Goal: Entertainment & Leisure: Consume media (video, audio)

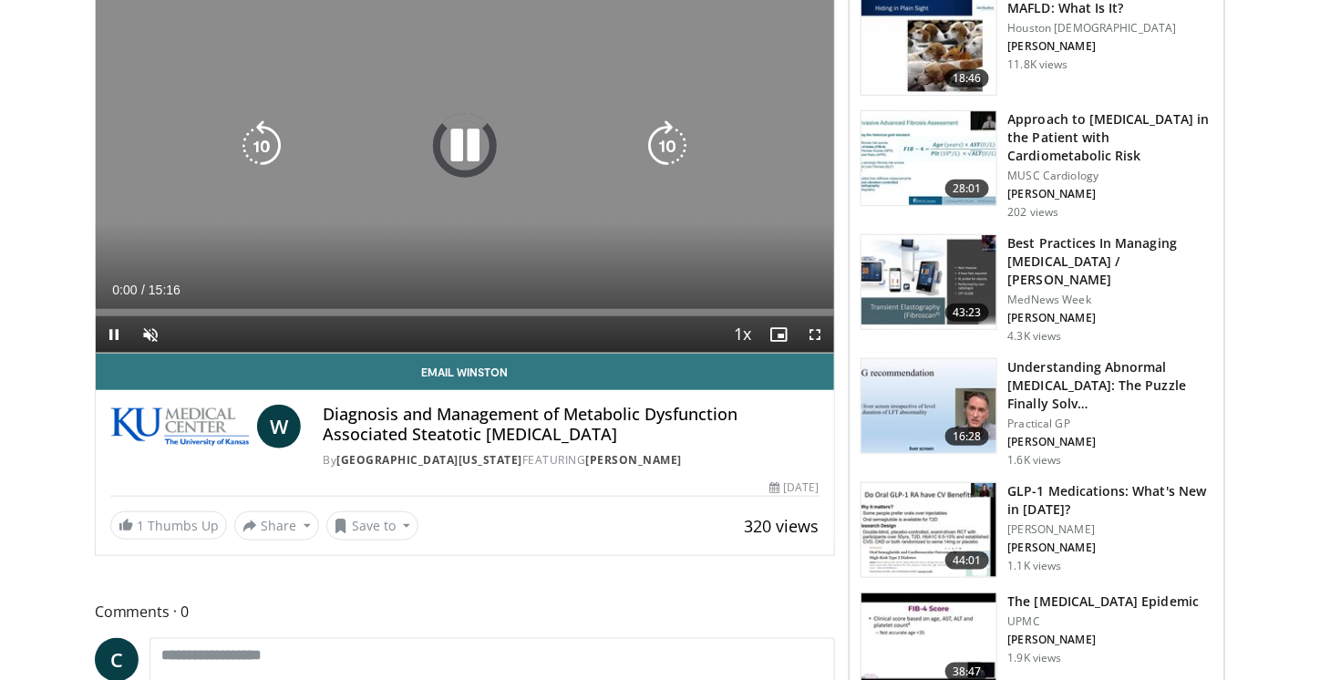
scroll to position [308, 0]
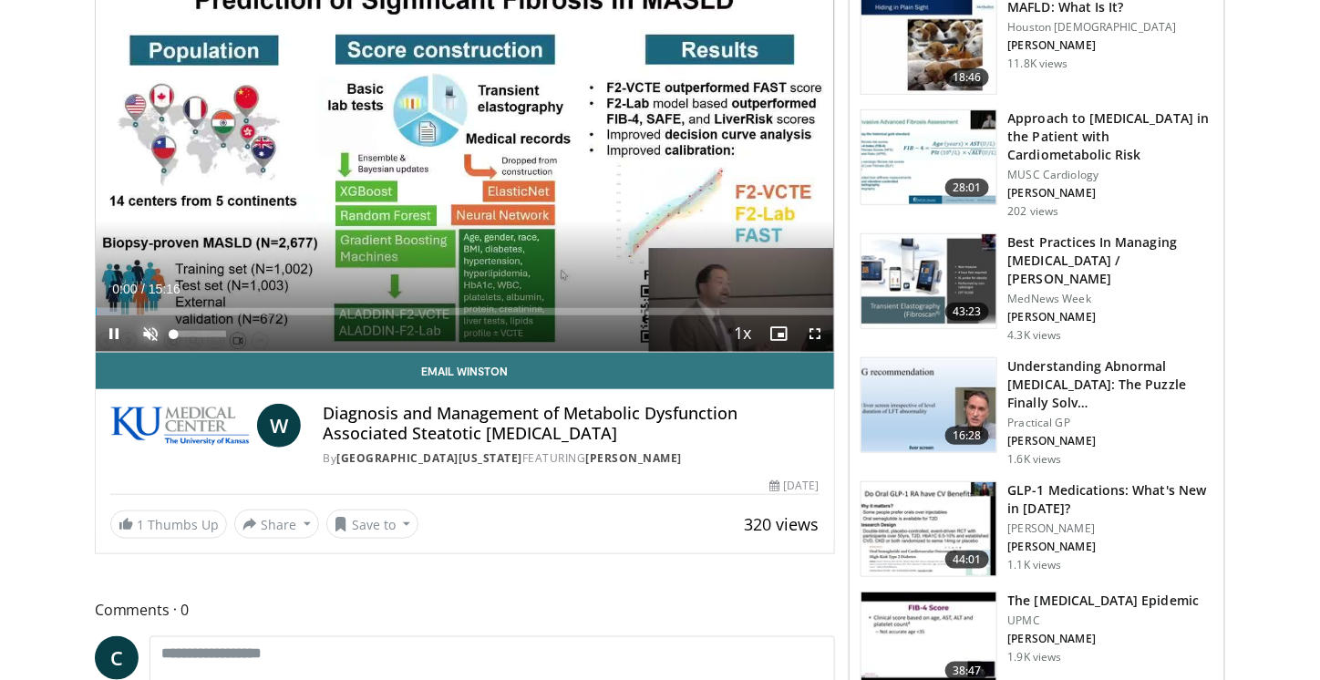
click at [147, 336] on span "Video Player" at bounding box center [150, 333] width 36 height 36
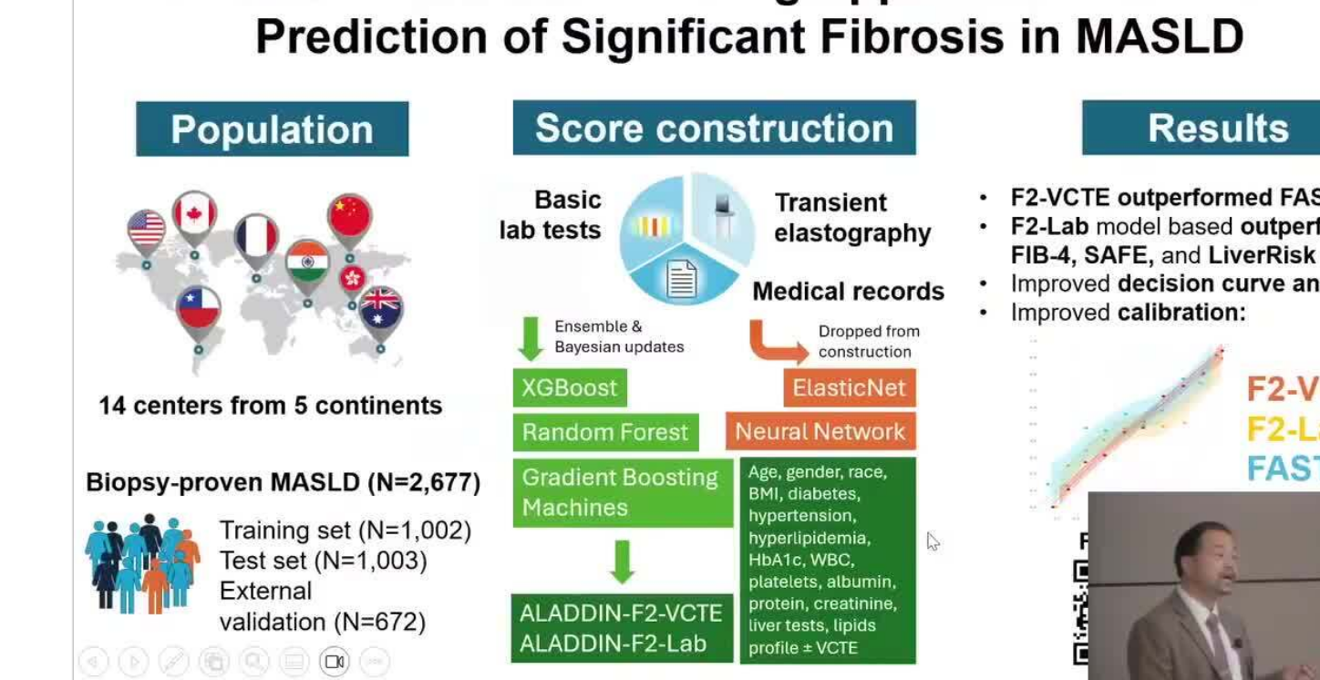
scroll to position [249, 0]
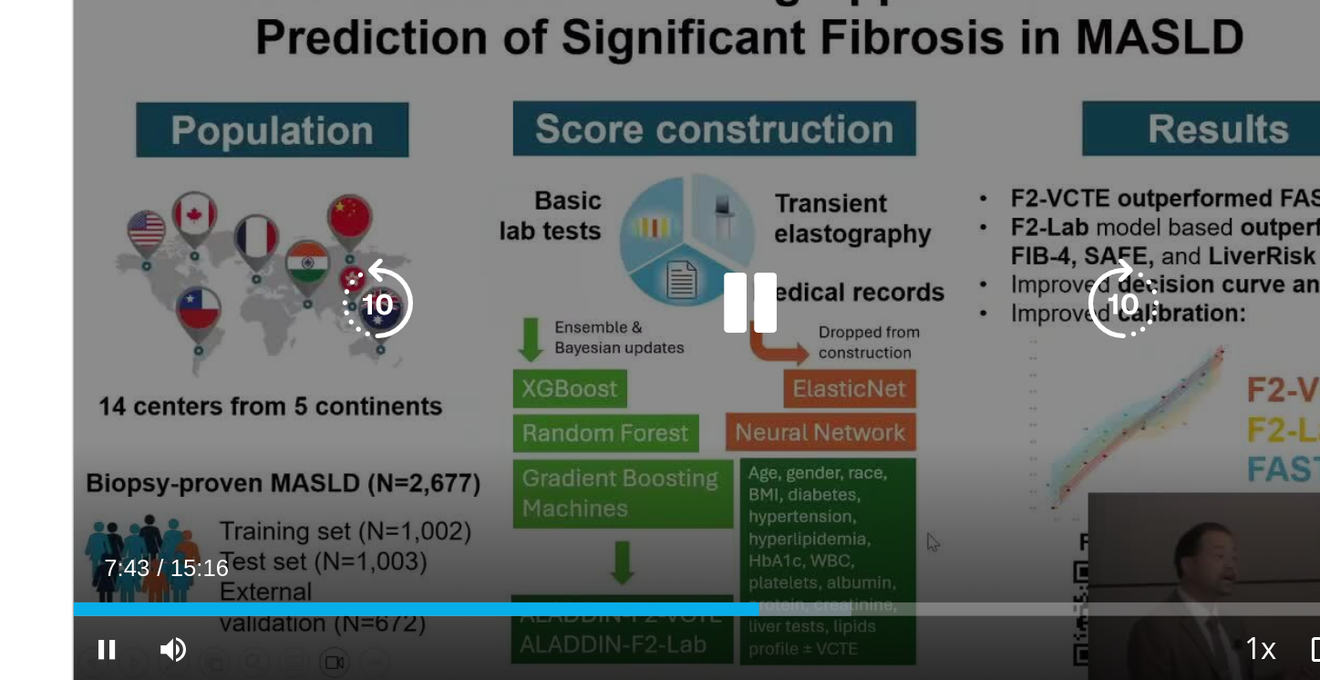
click at [466, 198] on icon "Video Player" at bounding box center [464, 204] width 51 height 51
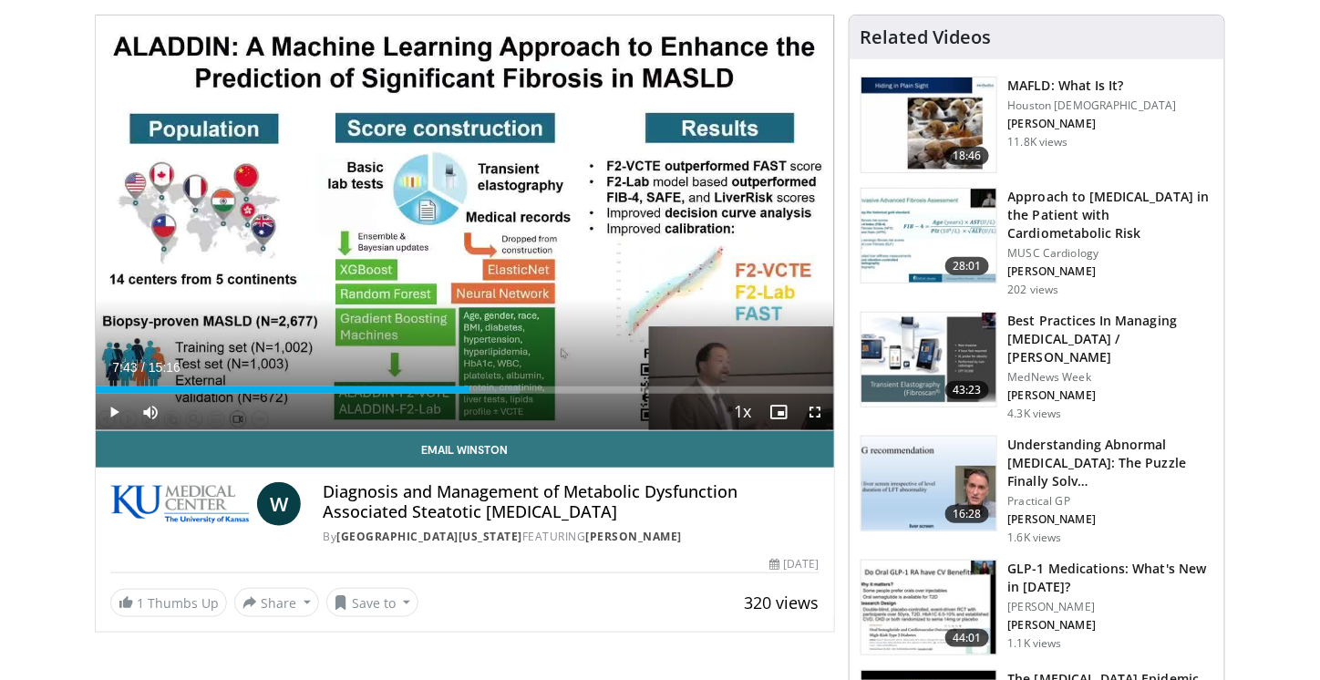
scroll to position [229, 0]
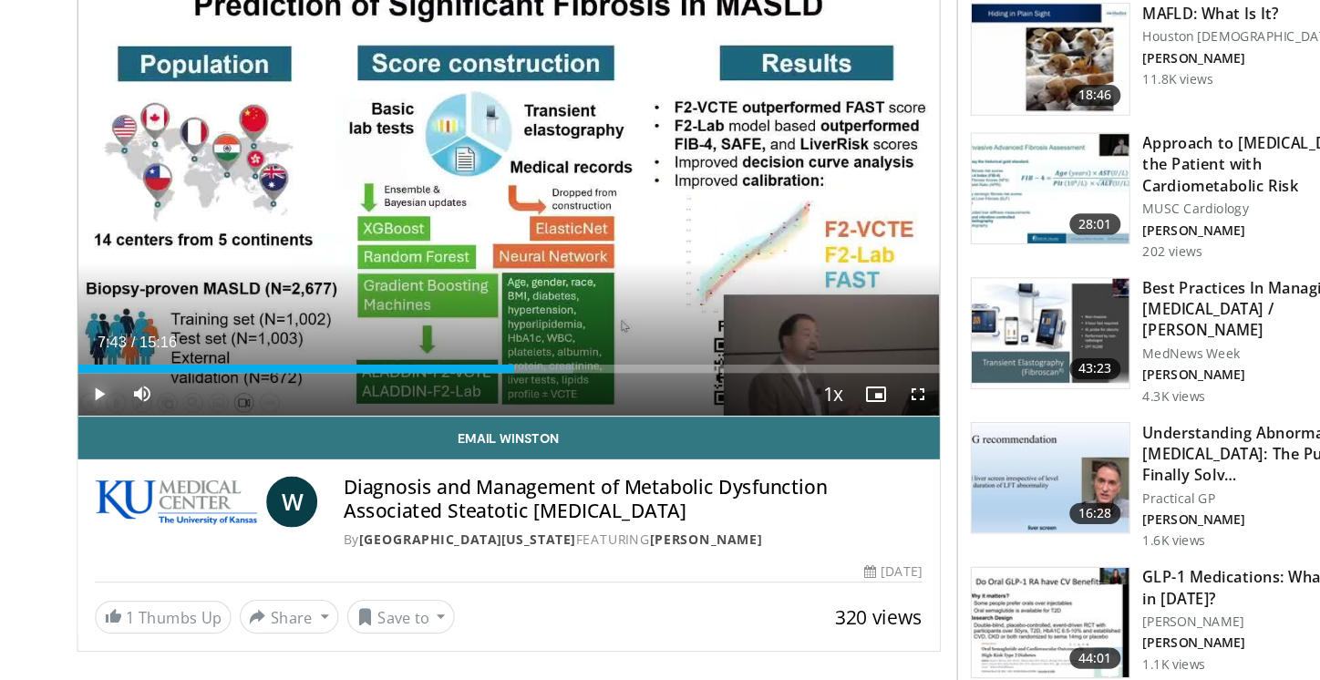
click at [113, 409] on span "Video Player" at bounding box center [114, 412] width 36 height 36
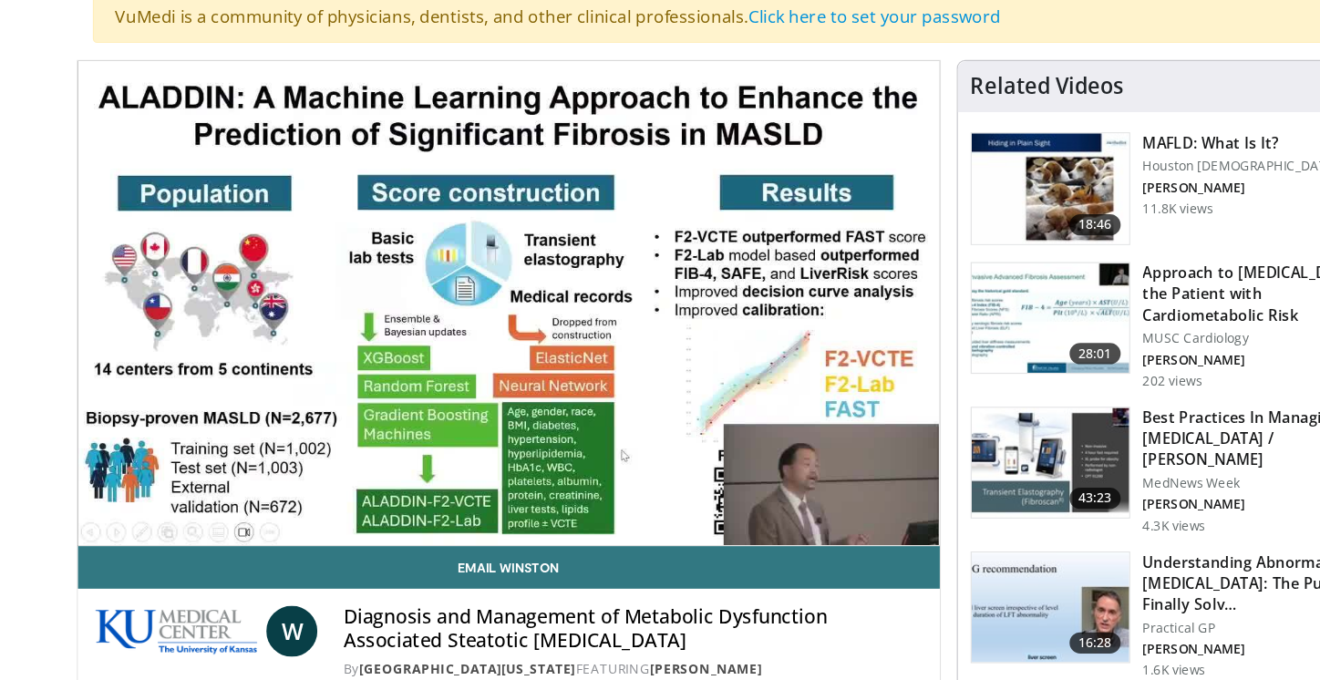
scroll to position [191, 0]
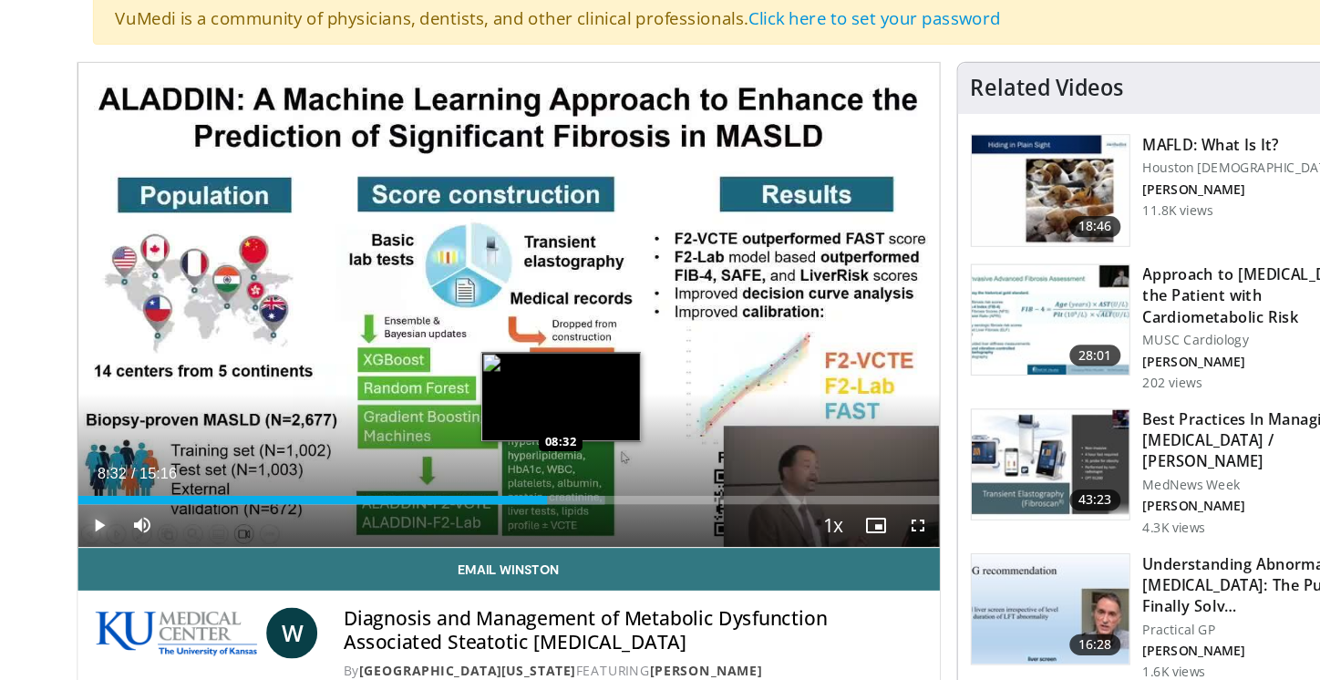
click at [510, 429] on div "Progress Bar" at bounding box center [509, 428] width 77 height 7
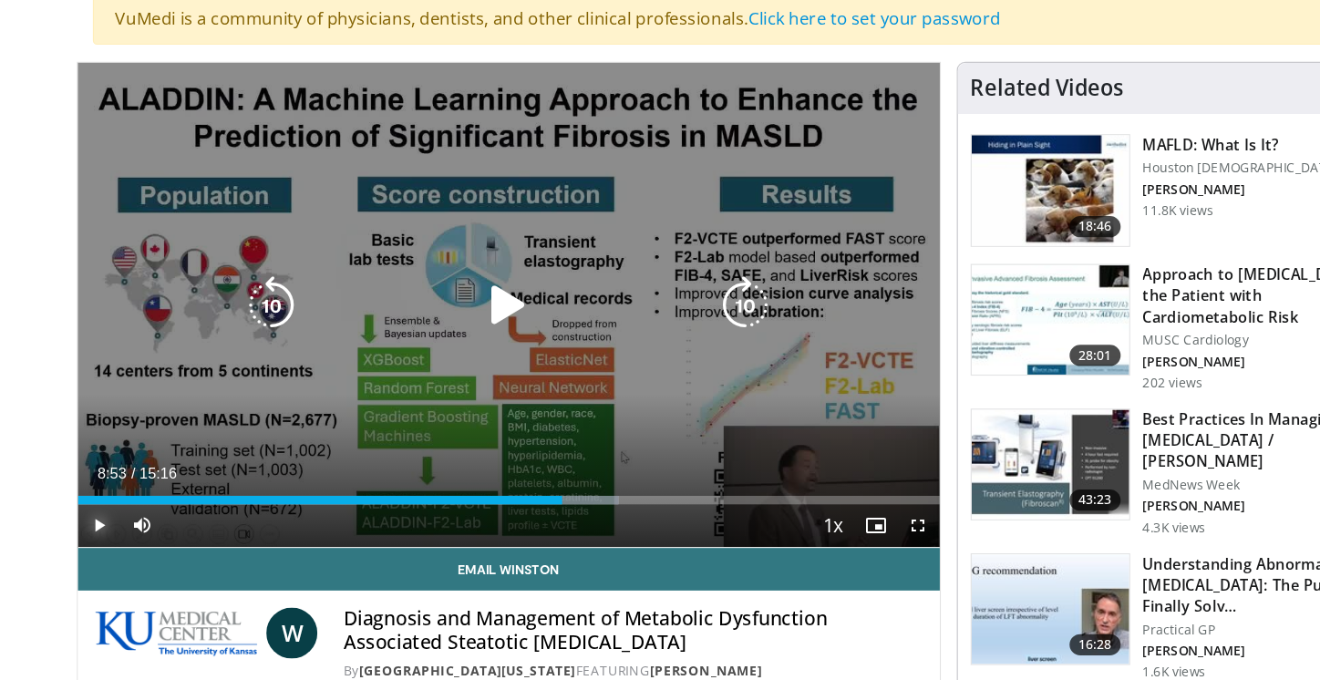
click at [525, 425] on div "Progress Bar" at bounding box center [522, 428] width 73 height 7
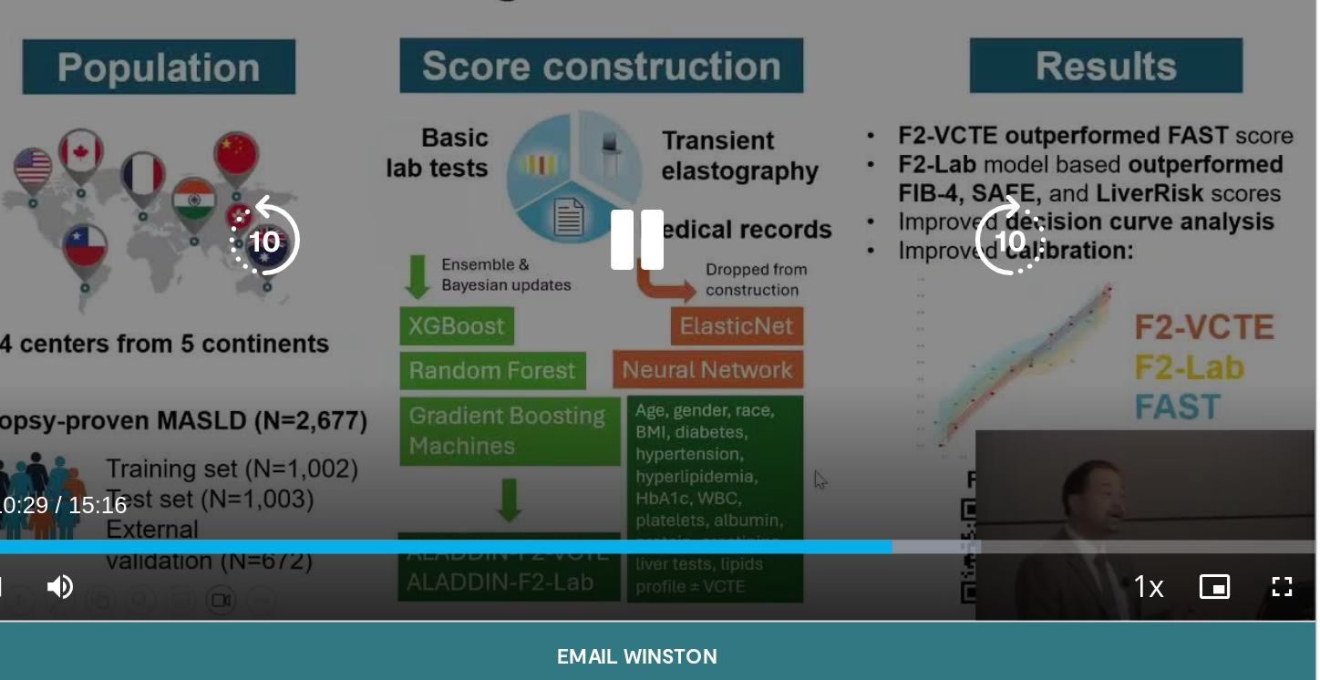
click at [470, 262] on icon "Video Player" at bounding box center [464, 261] width 51 height 51
click at [461, 260] on icon "Video Player" at bounding box center [464, 261] width 51 height 51
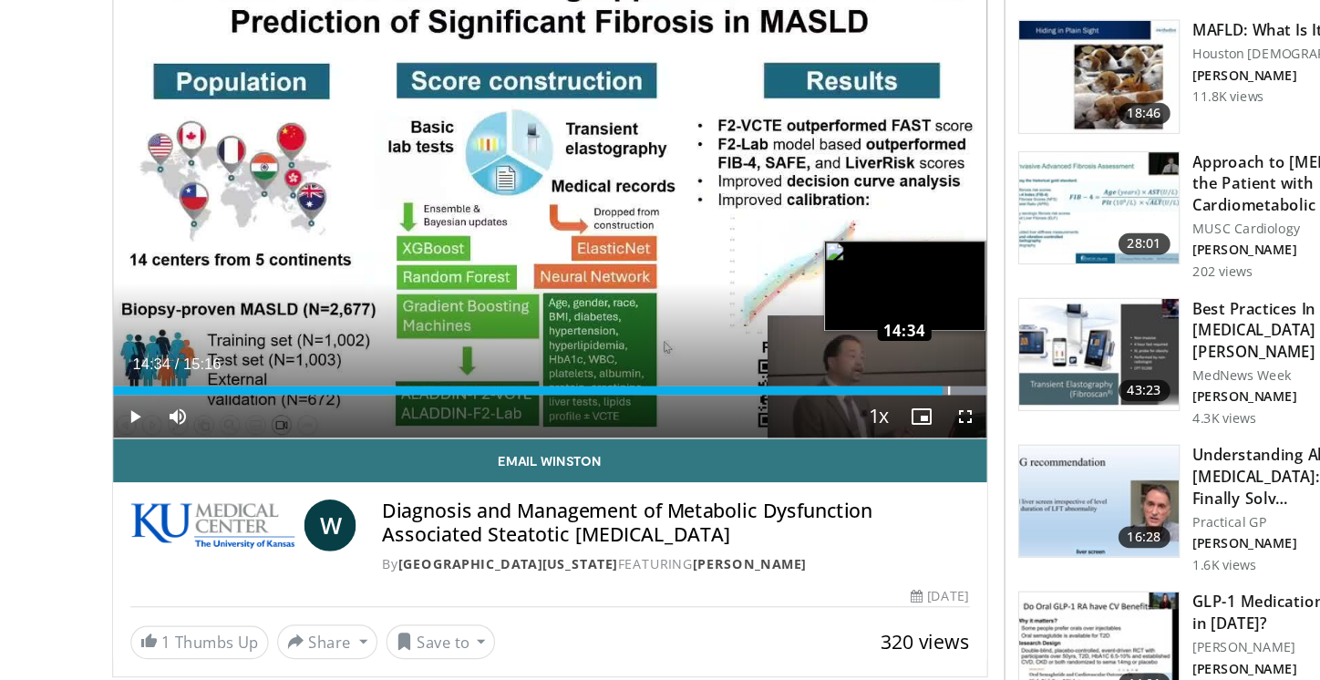
click at [800, 425] on div "Loaded : 100.00% 14:34 14:34" at bounding box center [465, 428] width 738 height 7
